Goal: Task Accomplishment & Management: Use online tool/utility

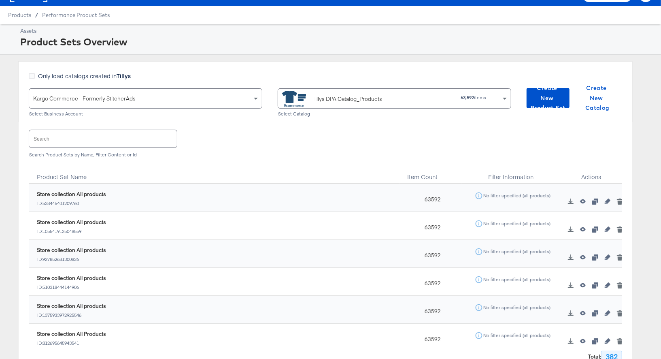
scroll to position [22, 0]
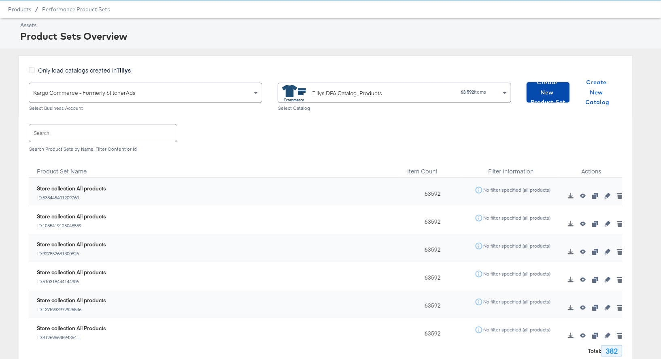
click at [554, 94] on span "Create New Product Set" at bounding box center [548, 92] width 36 height 30
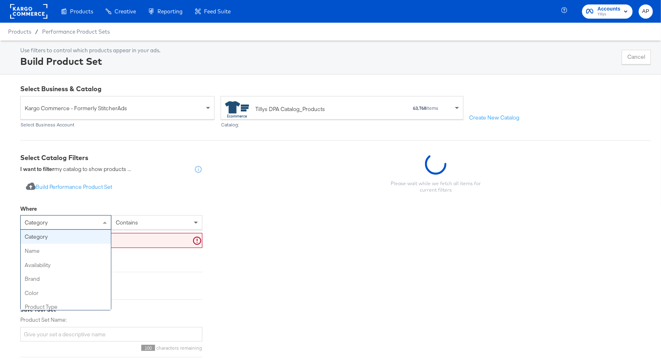
click at [63, 220] on div "category" at bounding box center [66, 222] width 90 height 14
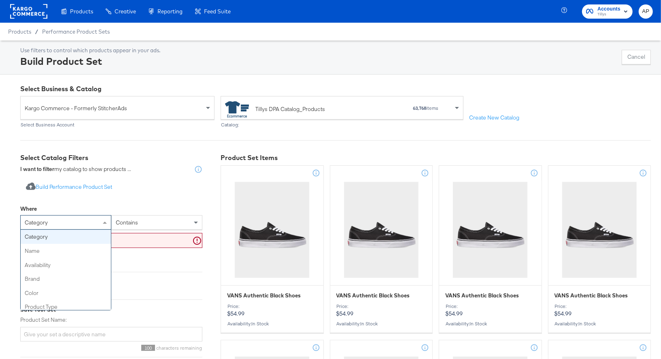
type input "2"
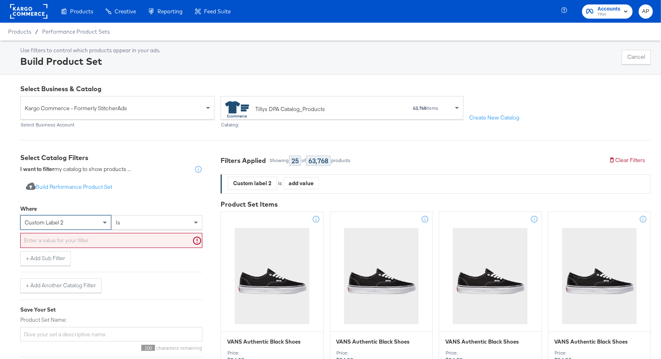
click at [76, 246] on input "text" at bounding box center [111, 240] width 182 height 15
paste input "Custom Label 2 = FANCENTRAL"
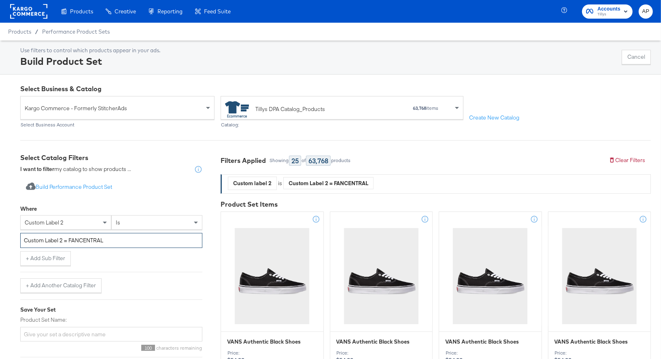
click at [69, 241] on input "Custom Label 2 = FANCENTRAL" at bounding box center [111, 240] width 182 height 15
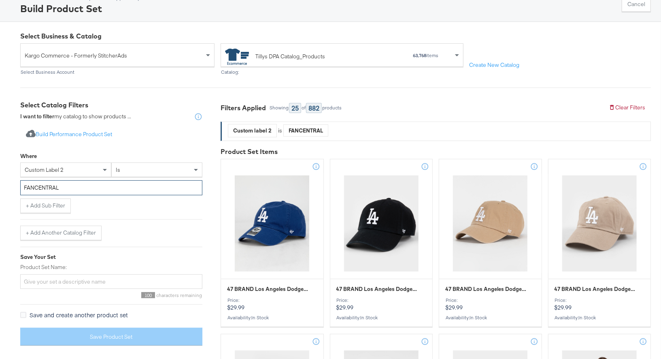
scroll to position [55, 0]
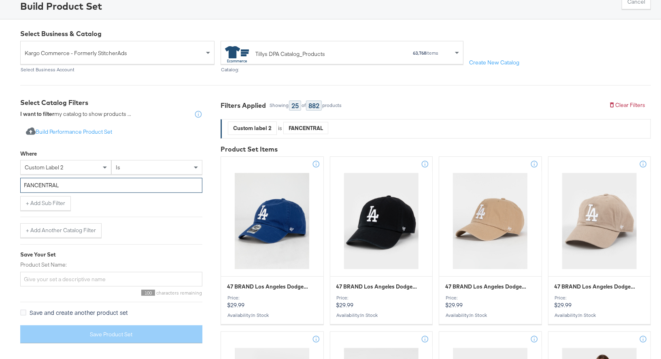
type input "FANCENTRAL"
click at [35, 279] on input "Product Set Name:" at bounding box center [111, 279] width 182 height 15
paste input "FANCENTRAL"
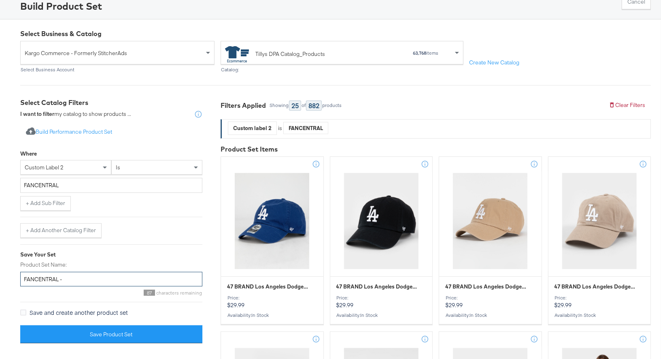
paste input "August Home Team"
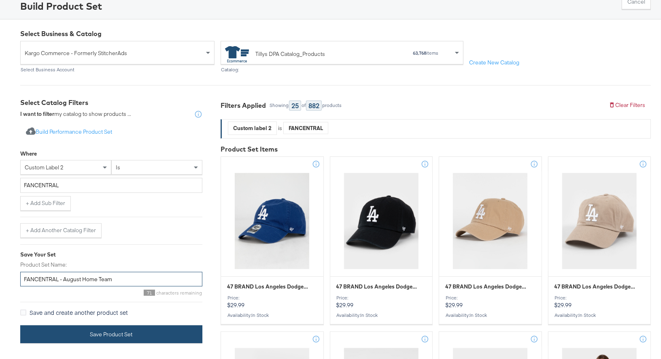
type input "FANCENTRAL - August Home Team"
click at [113, 330] on button "Save Product Set" at bounding box center [111, 334] width 182 height 18
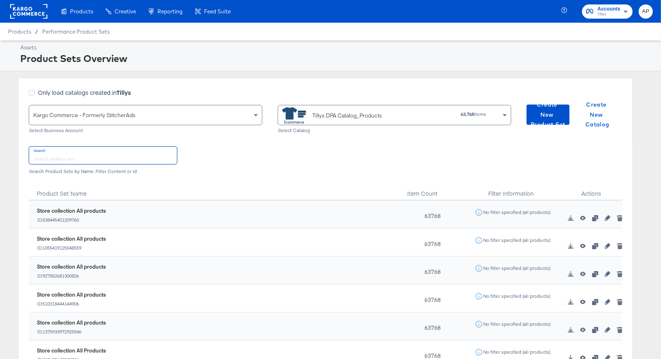
click at [62, 154] on input "text" at bounding box center [103, 154] width 148 height 17
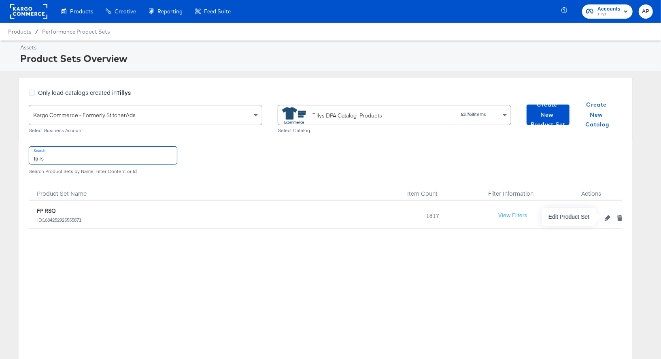
type input "fp rs"
click at [610, 215] on icon "button" at bounding box center [608, 218] width 6 height 6
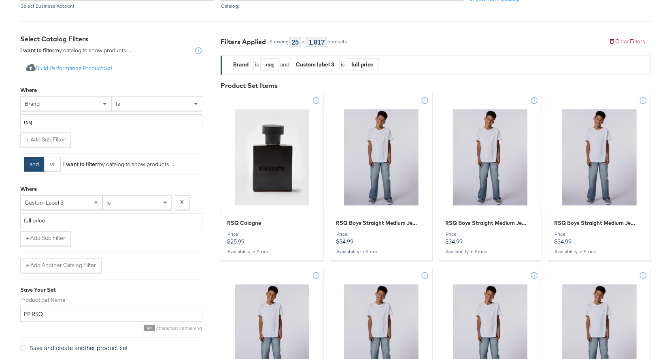
scroll to position [127, 0]
click at [102, 102] on span at bounding box center [106, 103] width 10 height 14
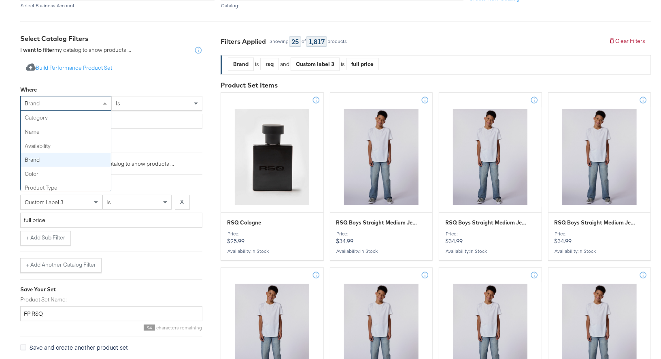
scroll to position [42, 0]
type input "2"
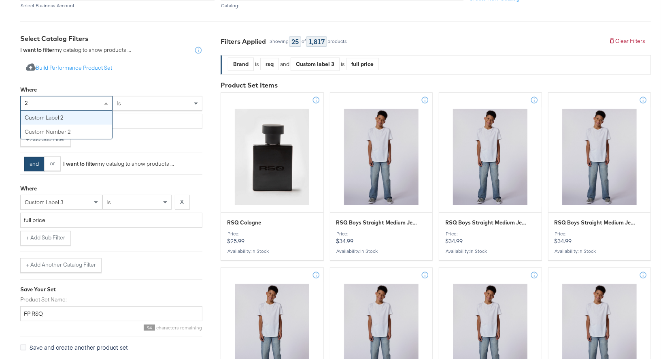
scroll to position [0, 0]
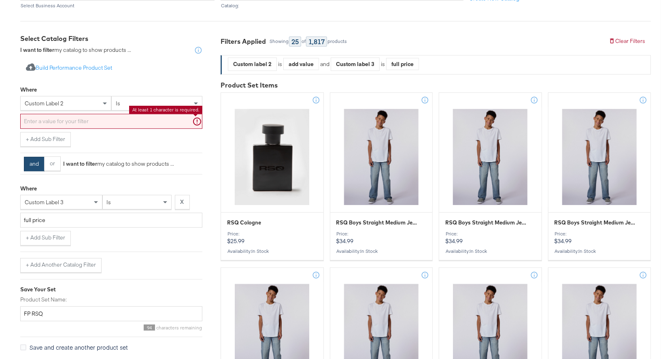
click at [58, 123] on input "text" at bounding box center [111, 121] width 182 height 15
paste input "RSQDENIM"
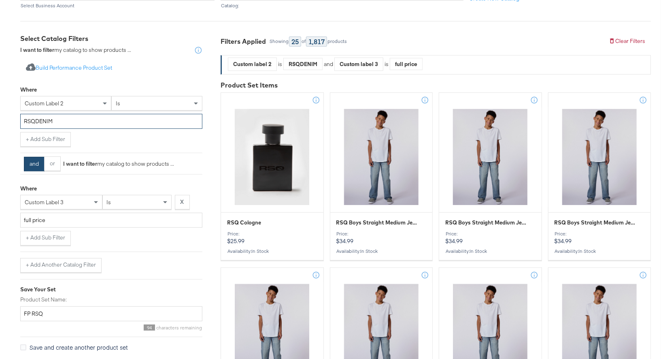
type input "RSQDENIM"
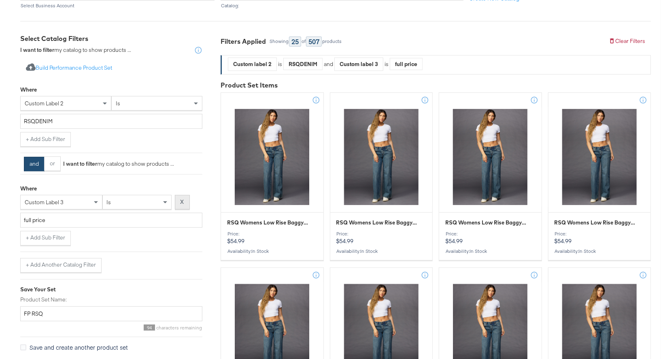
click at [184, 201] on button "X" at bounding box center [182, 202] width 15 height 15
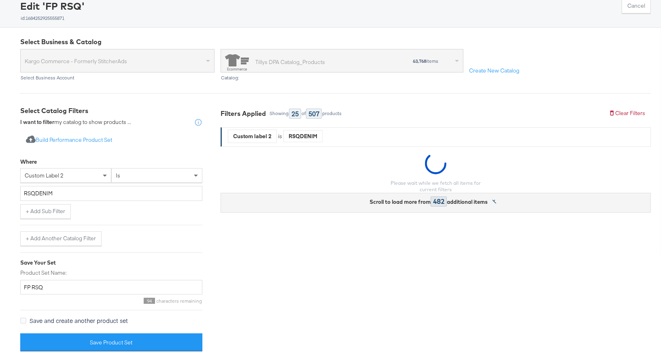
scroll to position [127, 0]
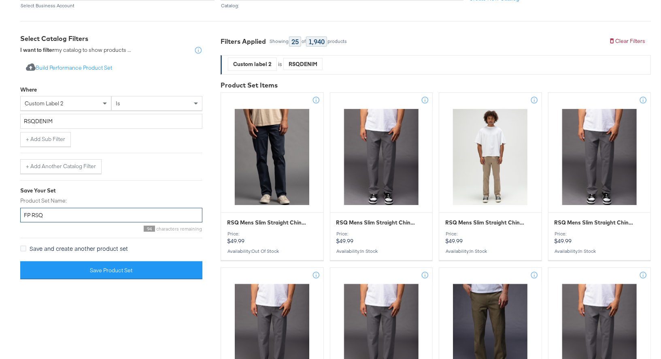
drag, startPoint x: 50, startPoint y: 212, endPoint x: 21, endPoint y: 212, distance: 28.3
click at [21, 212] on input "FP RSQ" at bounding box center [111, 215] width 182 height 15
paste input "RSQDENIM"
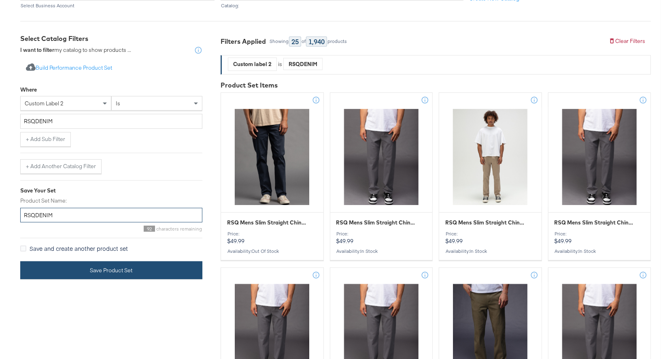
type input "RSQDENIM"
click at [125, 270] on button "Save Product Set" at bounding box center [111, 270] width 182 height 18
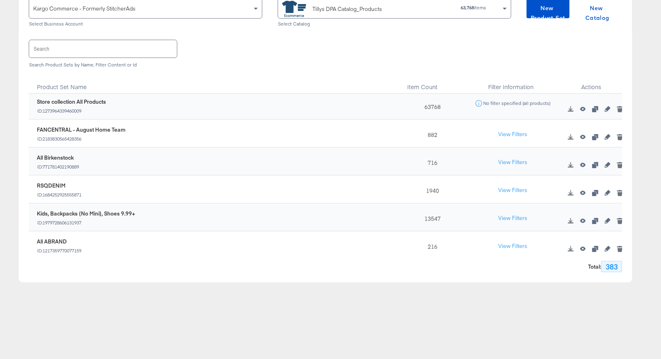
scroll to position [181, 0]
